Goal: Contribute content

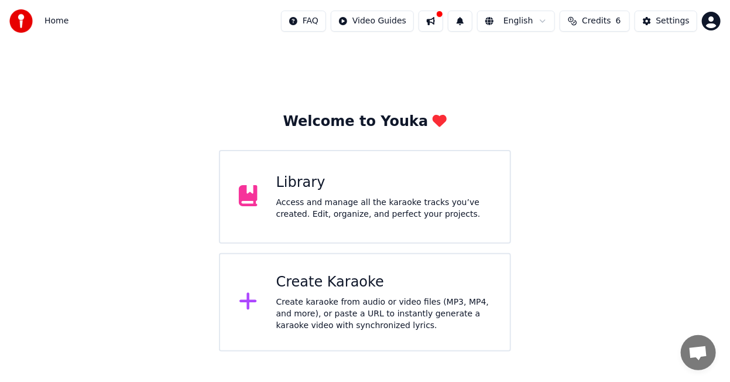
click at [422, 168] on div "Library Access and manage all the karaoke tracks you’ve created. Edit, organize…" at bounding box center [365, 197] width 292 height 94
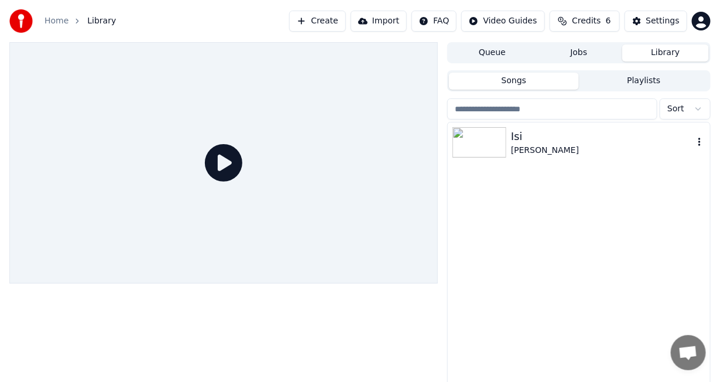
click at [487, 142] on img at bounding box center [480, 142] width 54 height 30
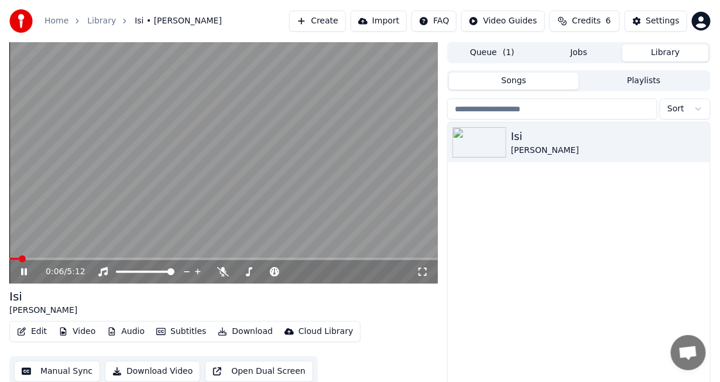
click at [35, 333] on button "Edit" at bounding box center [31, 331] width 39 height 16
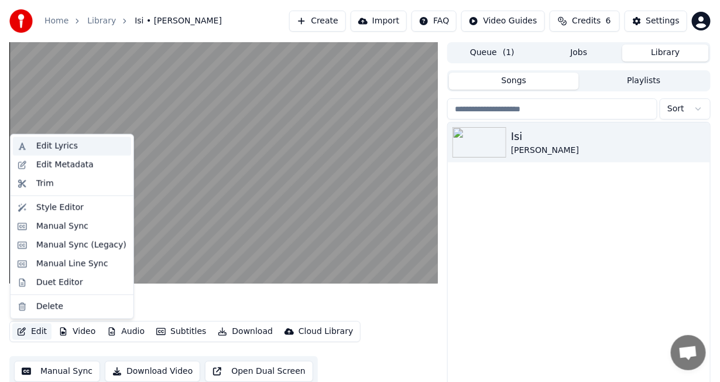
click at [46, 146] on div "Edit Lyrics" at bounding box center [57, 147] width 42 height 12
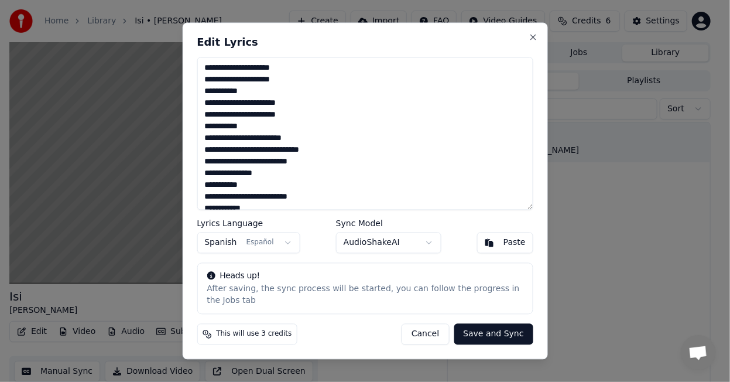
click at [284, 167] on textarea at bounding box center [365, 133] width 336 height 153
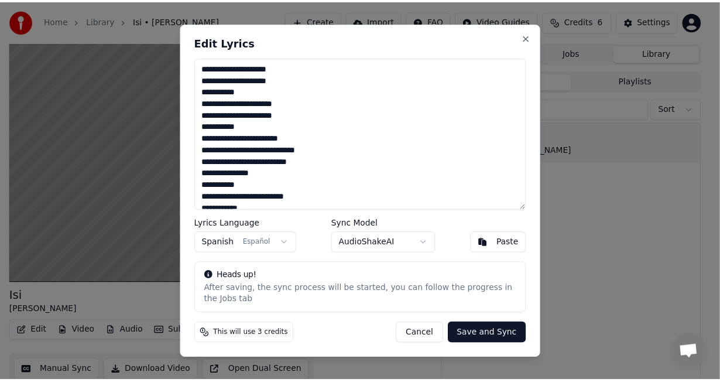
scroll to position [133, 0]
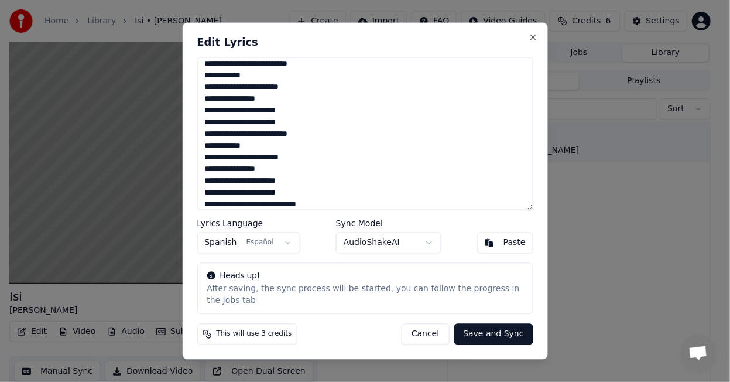
type textarea "**********"
click at [477, 333] on button "Save and Sync" at bounding box center [493, 333] width 79 height 21
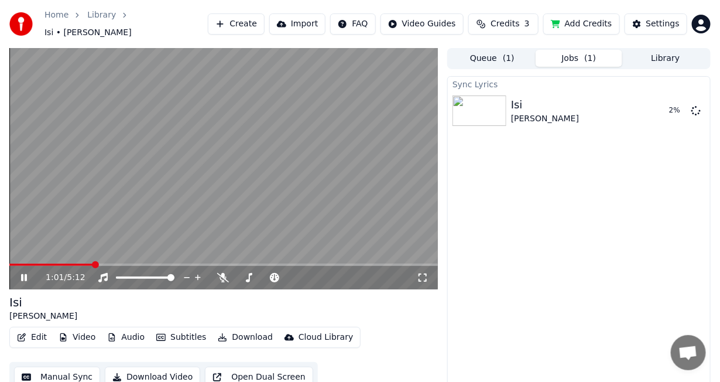
click at [26, 274] on icon at bounding box center [24, 277] width 6 height 7
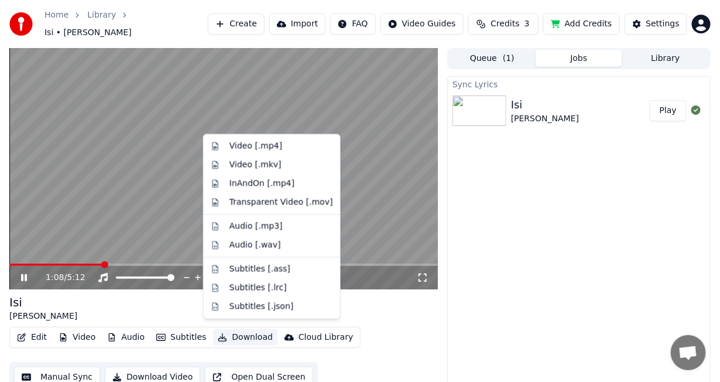
click at [227, 334] on button "Download" at bounding box center [245, 337] width 64 height 16
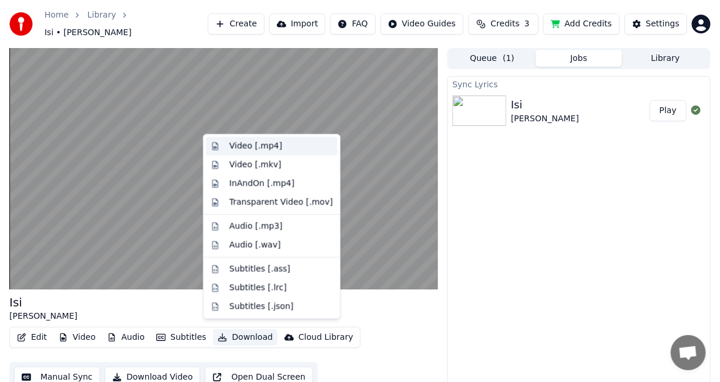
click at [258, 149] on div "Video [.mp4]" at bounding box center [256, 147] width 53 height 12
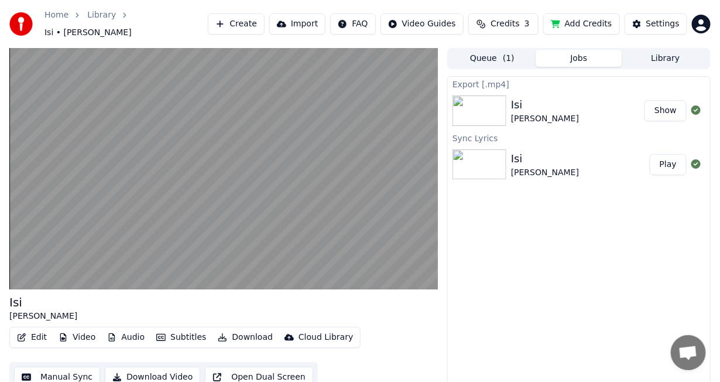
click at [601, 25] on button "Add Credits" at bounding box center [581, 23] width 77 height 21
